Goal: Task Accomplishment & Management: Use online tool/utility

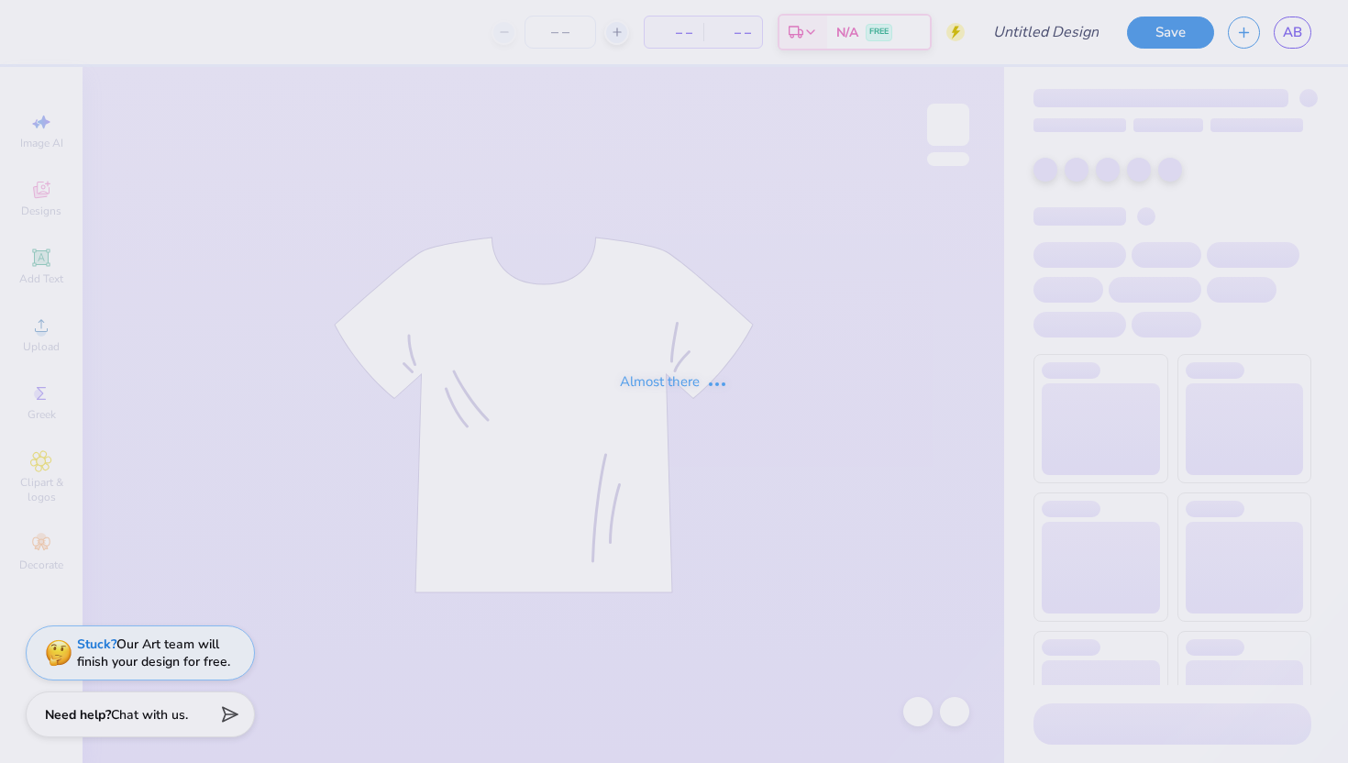
type input "[PERSON_NAME] : [GEOGRAPHIC_DATA][US_STATE]"
type input "24"
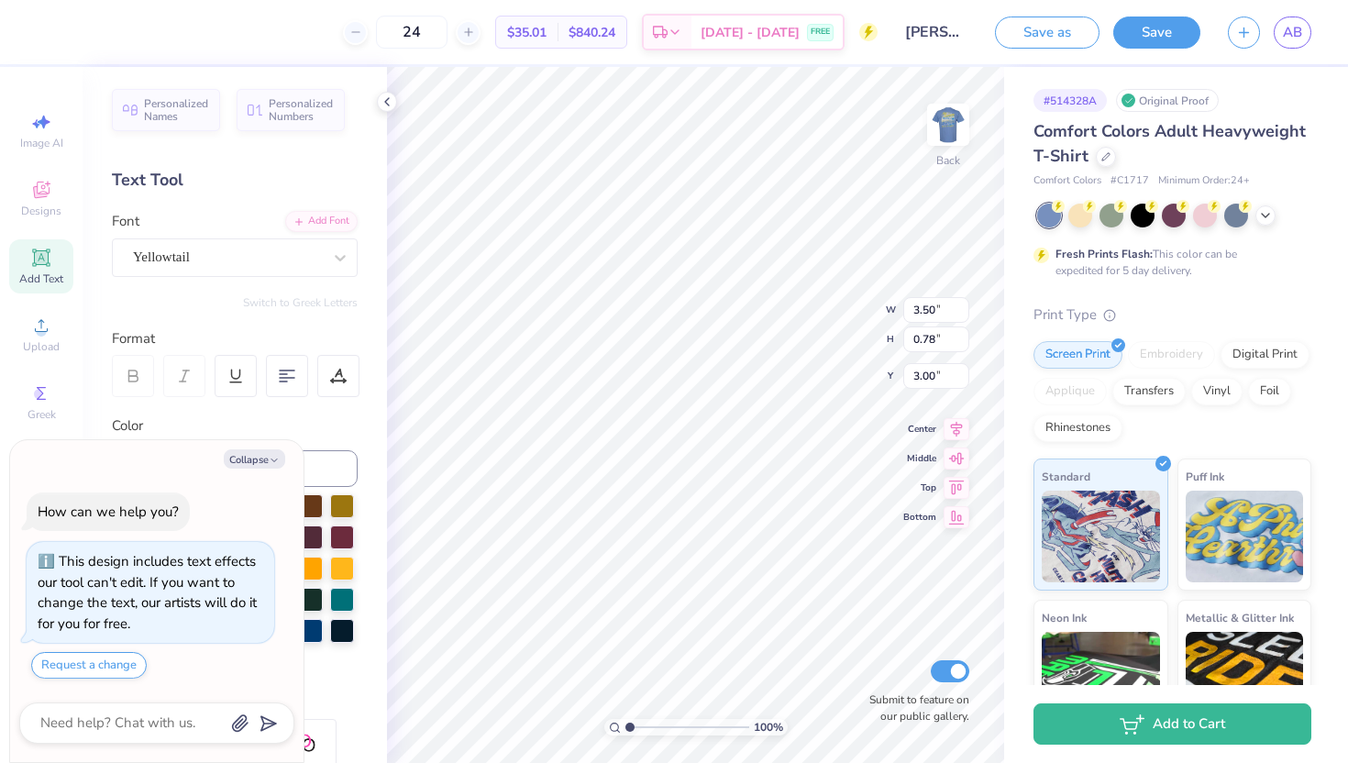
type textarea "x"
type textarea "UD C"
type textarea "x"
type textarea "UDsC"
type textarea "x"
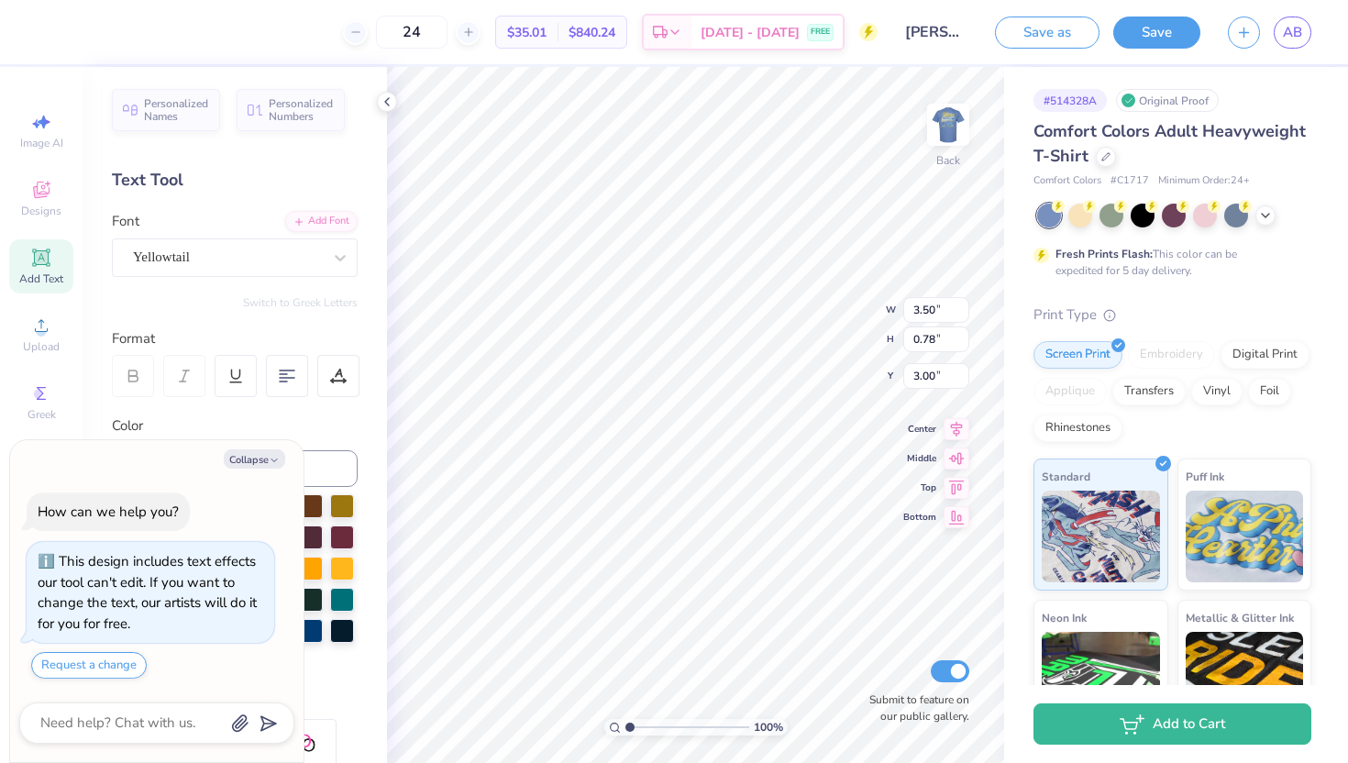
type textarea "UDC"
type textarea "x"
type textarea "UDSC"
type textarea "x"
click at [447, 35] on input "24" at bounding box center [412, 32] width 72 height 33
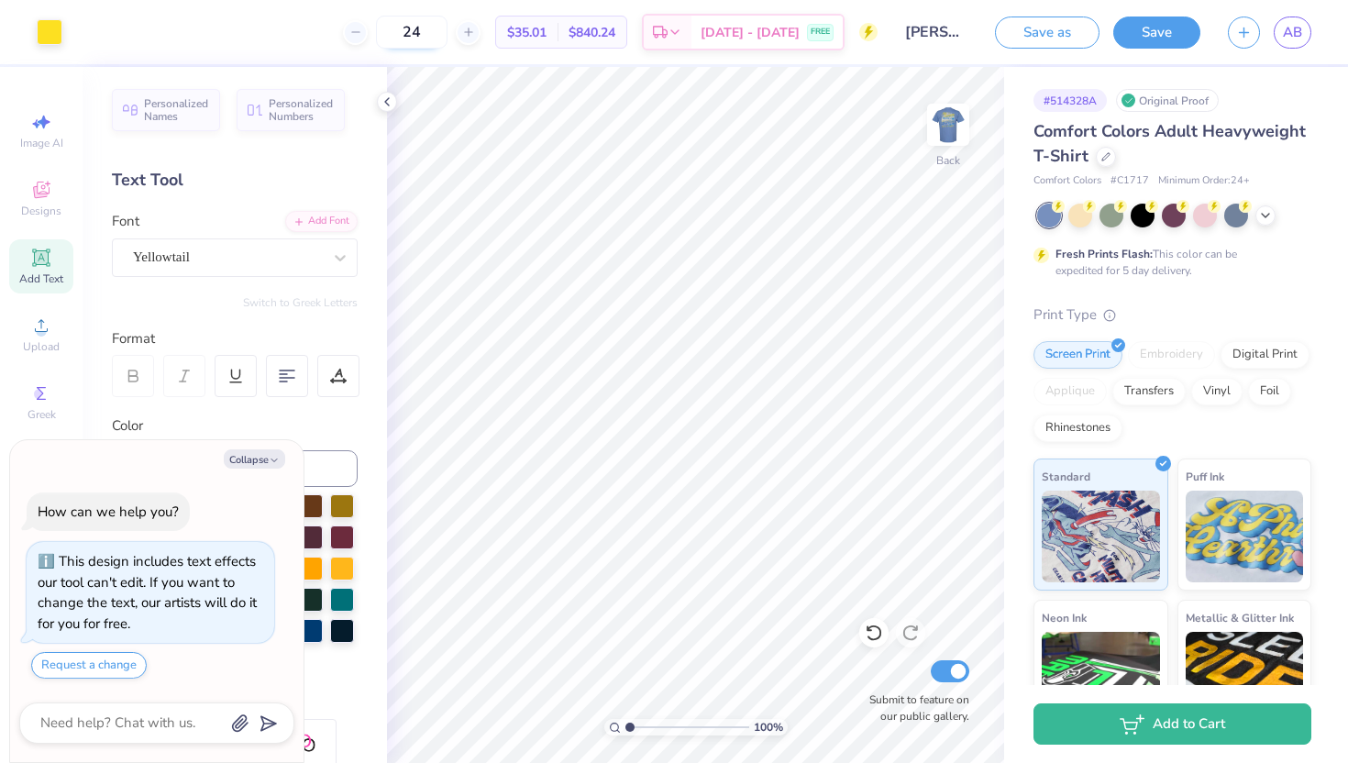
type input "2"
drag, startPoint x: 446, startPoint y: 27, endPoint x: 366, endPoint y: 28, distance: 79.8
click at [366, 28] on div "50" at bounding box center [402, 32] width 138 height 33
type input "24"
click at [872, 634] on icon at bounding box center [873, 632] width 18 height 18
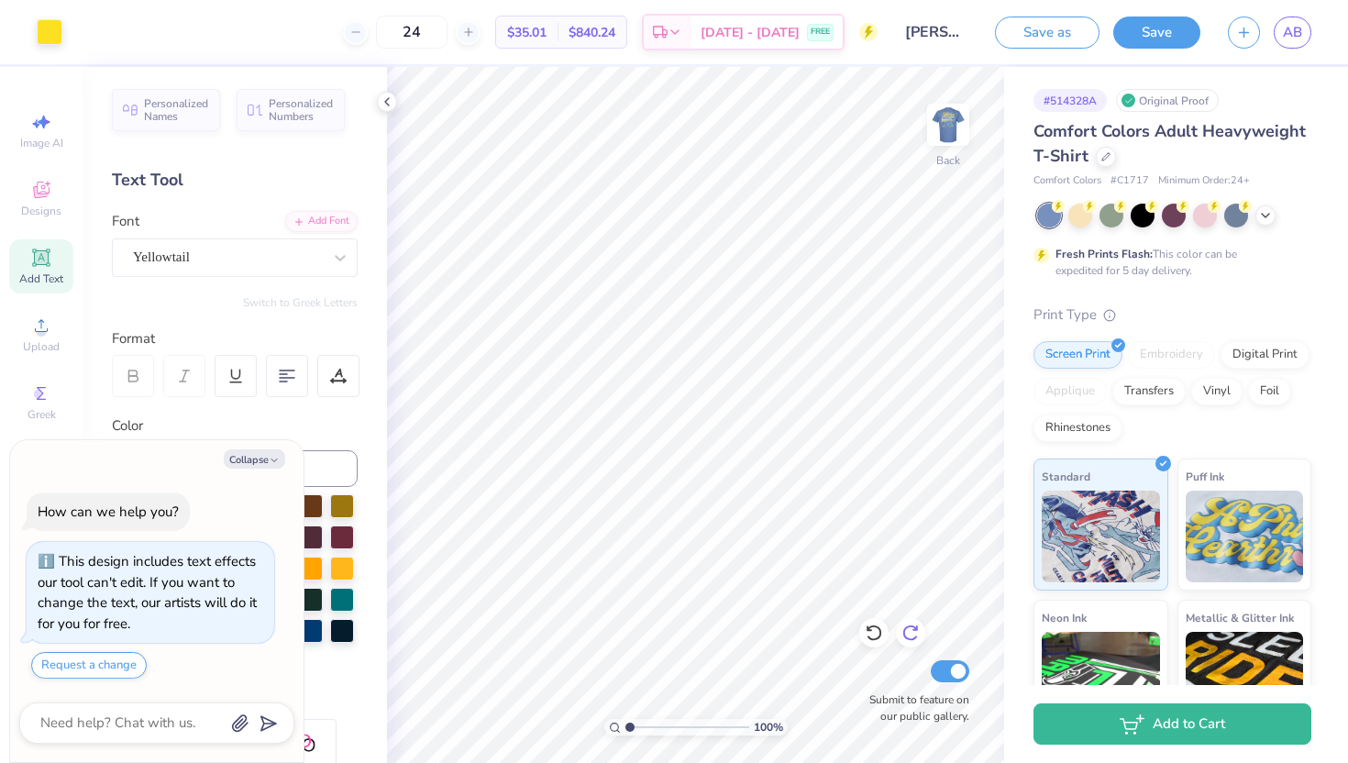
click at [913, 624] on icon at bounding box center [910, 632] width 18 height 18
click at [960, 153] on div at bounding box center [948, 125] width 84 height 84
click at [953, 134] on img at bounding box center [948, 124] width 37 height 37
click at [939, 116] on img at bounding box center [947, 124] width 73 height 73
type textarea "x"
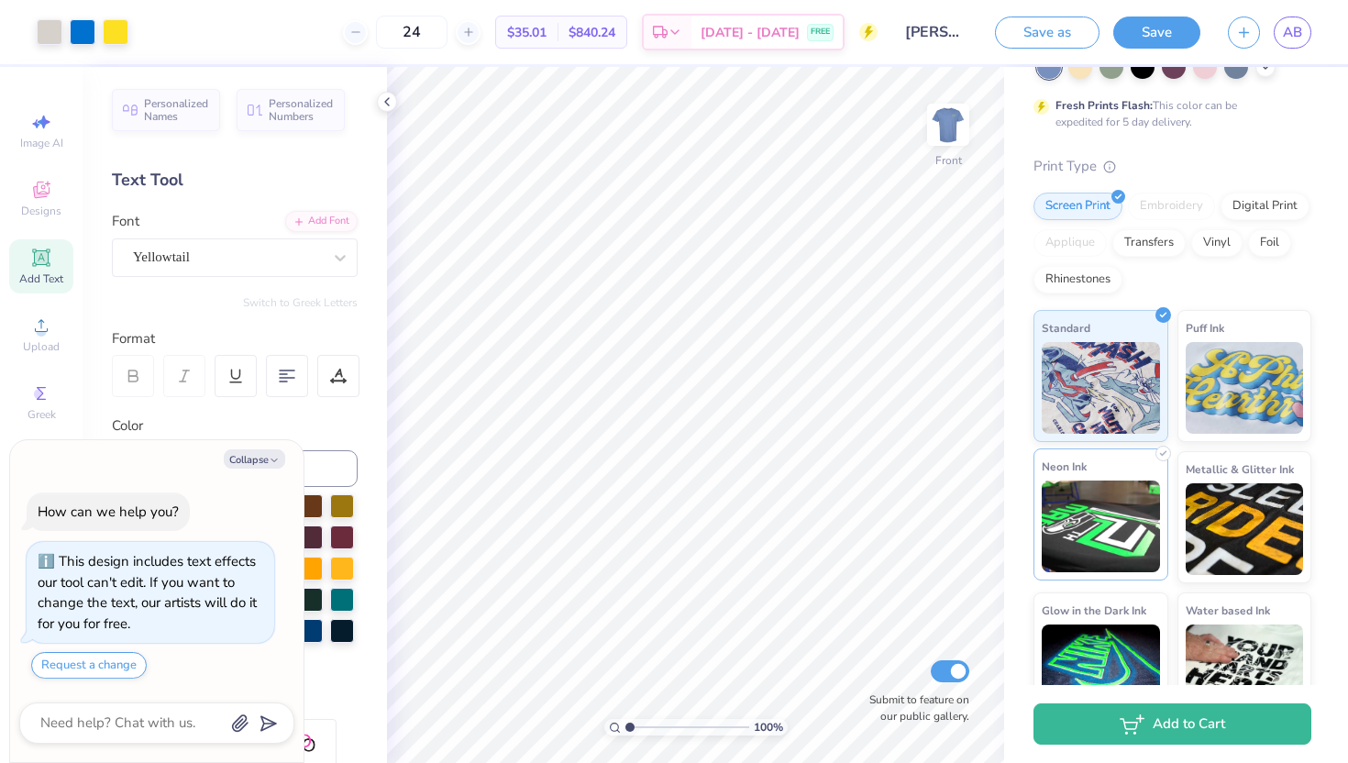
scroll to position [188, 0]
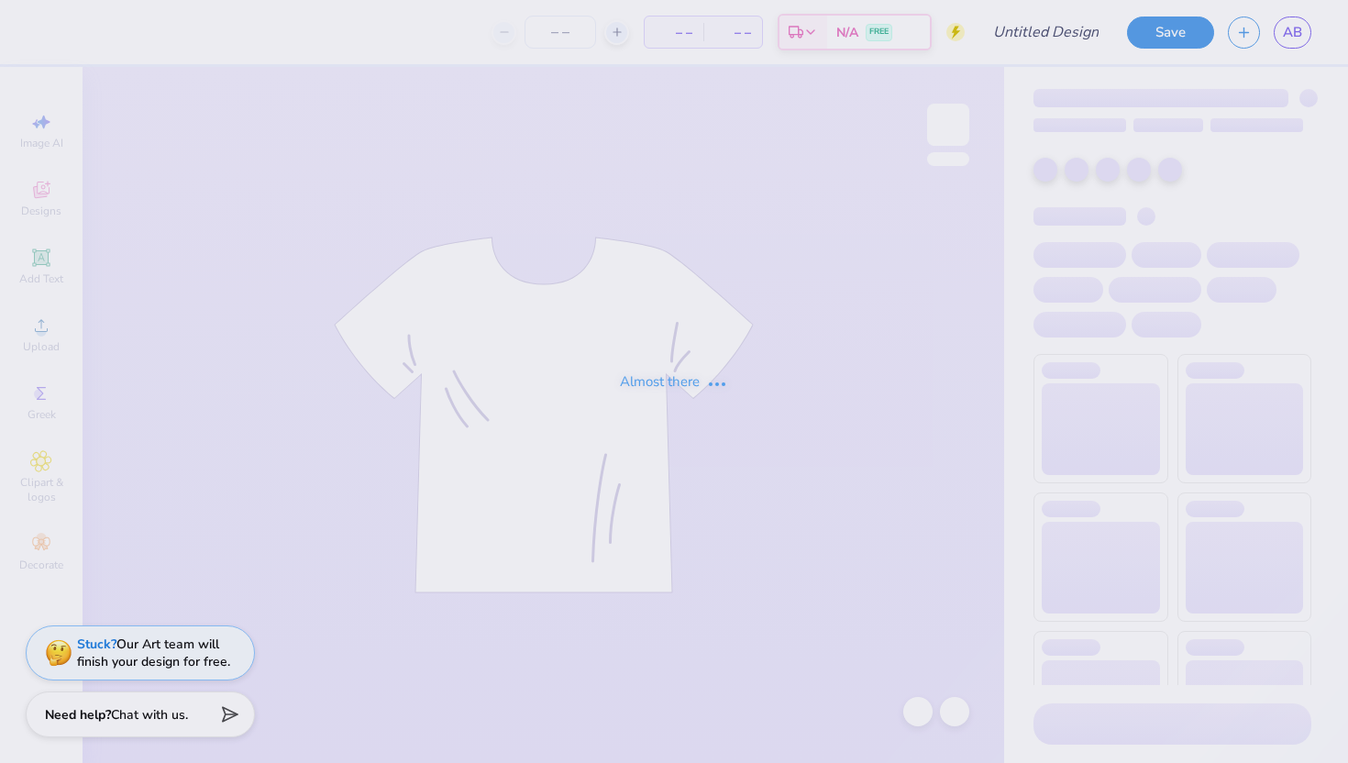
type input "[PERSON_NAME] : [GEOGRAPHIC_DATA][US_STATE]"
type input "24"
